Goal: Task Accomplishment & Management: Complete application form

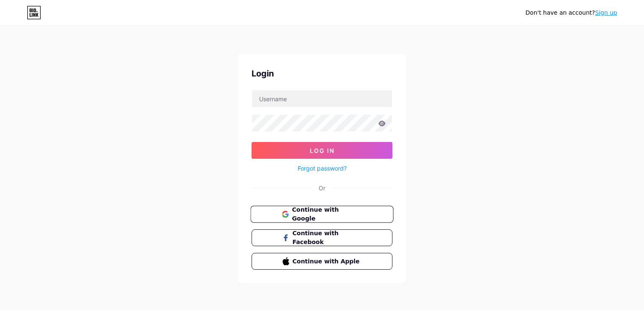
click at [322, 212] on span "Continue with Google" at bounding box center [327, 214] width 70 height 18
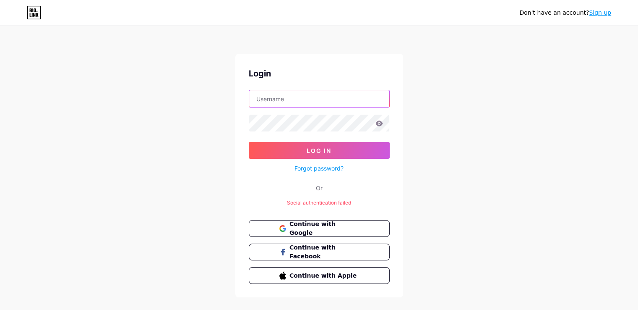
paste input "allianceitsolutions"
click at [312, 98] on input "allianceitsolutions" at bounding box center [319, 98] width 140 height 17
type input "allianceitsolutions"
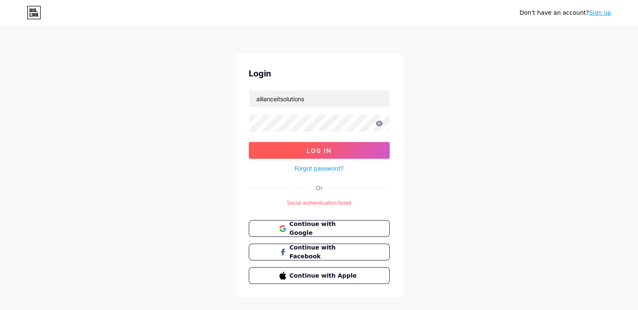
click at [309, 148] on span "Log In" at bounding box center [319, 150] width 25 height 7
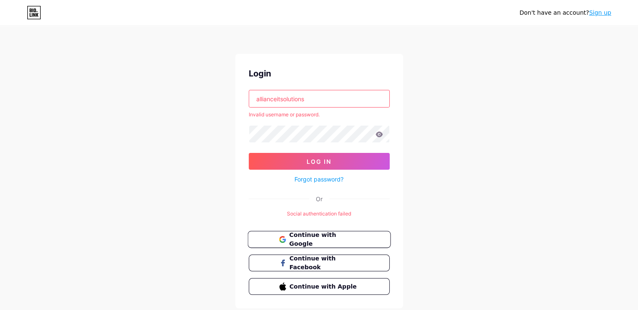
click at [309, 240] on span "Continue with Google" at bounding box center [324, 239] width 70 height 18
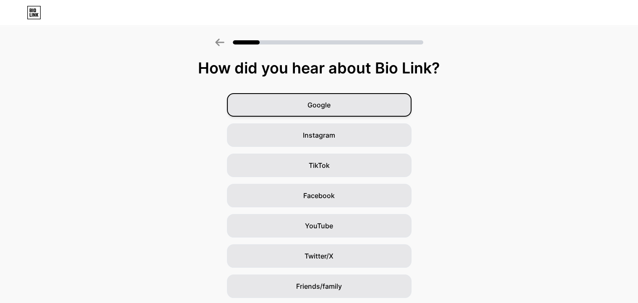
click at [328, 106] on span "Google" at bounding box center [318, 105] width 23 height 10
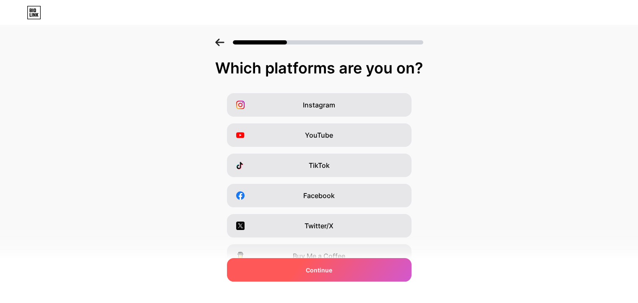
click at [341, 268] on div "Continue" at bounding box center [319, 269] width 185 height 23
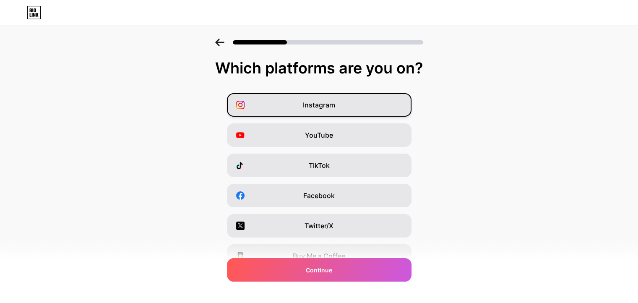
click at [334, 113] on div "Instagram" at bounding box center [319, 104] width 185 height 23
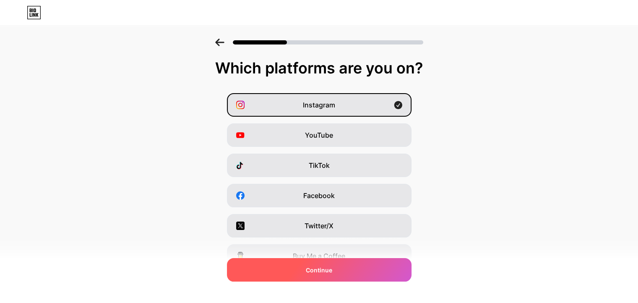
click at [336, 274] on div "Continue" at bounding box center [319, 269] width 185 height 23
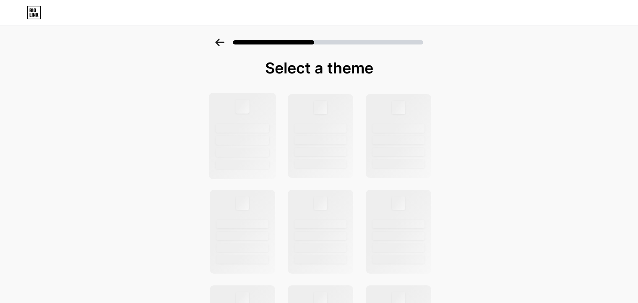
click at [269, 120] on div at bounding box center [242, 136] width 68 height 86
click at [261, 140] on div at bounding box center [243, 140] width 54 height 9
click at [262, 110] on div at bounding box center [242, 136] width 68 height 86
